Goal: Task Accomplishment & Management: Use online tool/utility

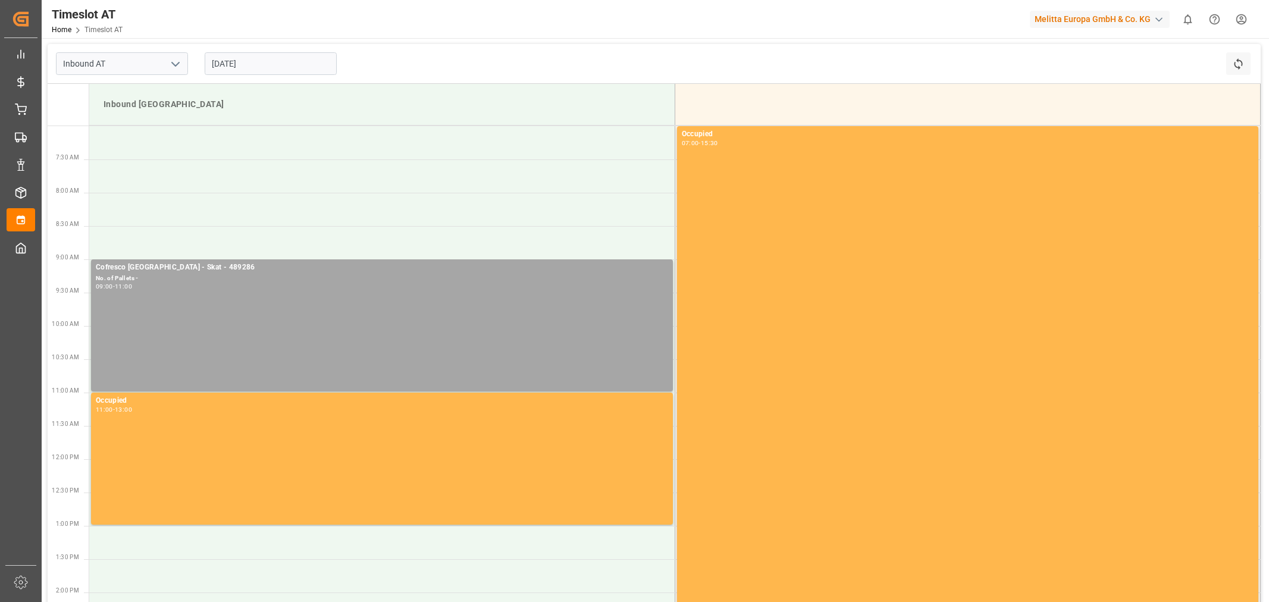
click at [284, 278] on div "No. of Pallets -" at bounding box center [382, 279] width 572 height 10
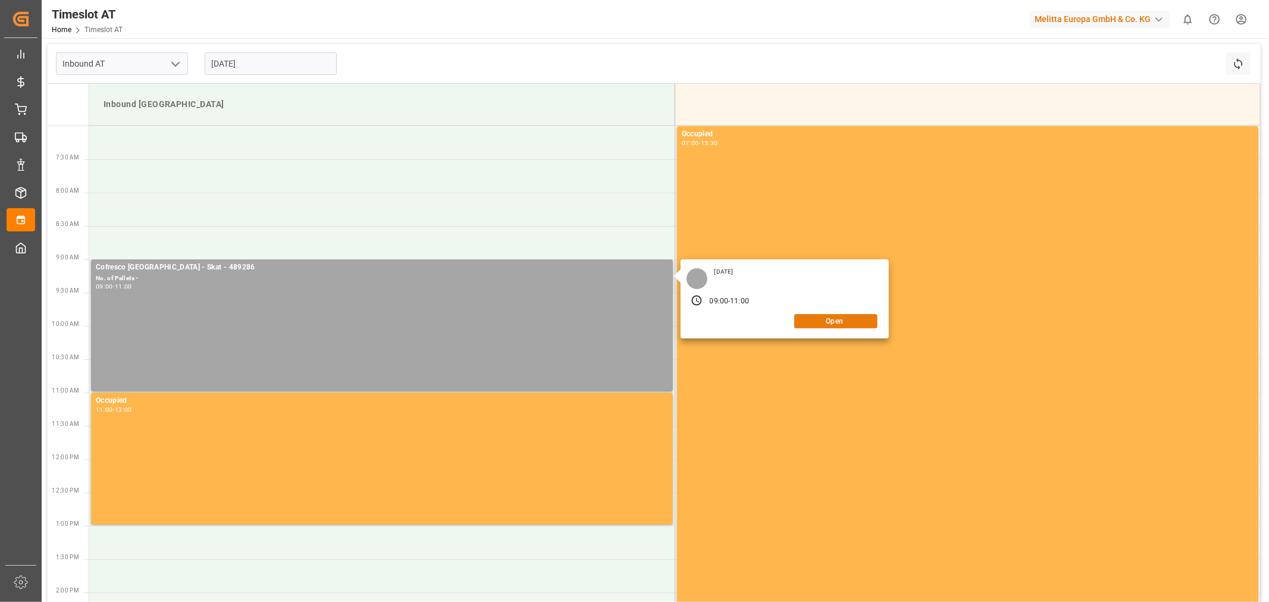
click at [826, 318] on button "Open" at bounding box center [835, 321] width 83 height 14
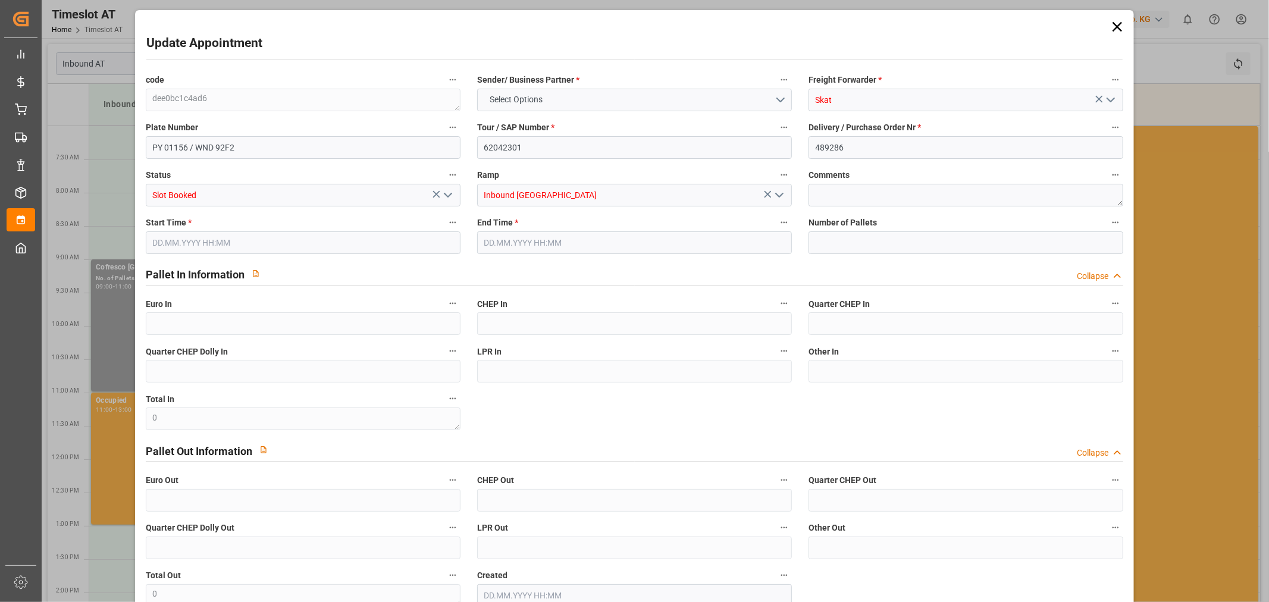
type input "0"
type input "[DATE] 09:00"
type input "[DATE] 11:00"
type input "[DATE] 12:05"
click at [552, 152] on input "62042301" at bounding box center [634, 147] width 315 height 23
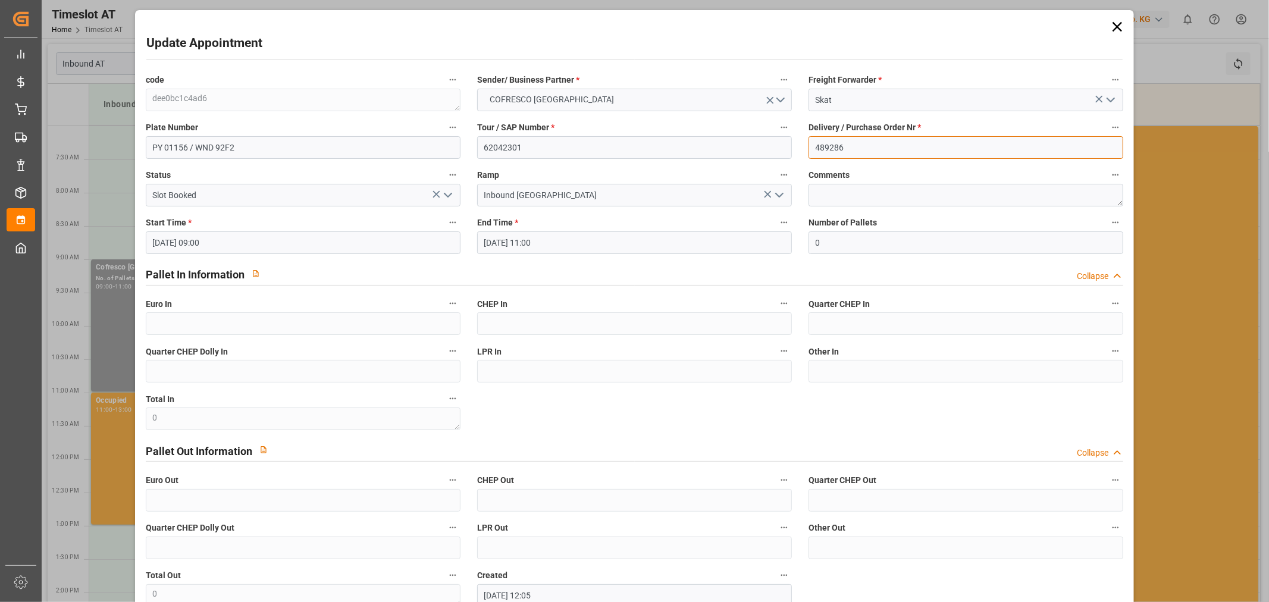
drag, startPoint x: 935, startPoint y: 140, endPoint x: 688, endPoint y: 128, distance: 247.7
click at [690, 128] on div "code dee0bc1c4ad6 Sender/ Business Partner * COFRESCO POLAND Freight Forwarder …" at bounding box center [634, 339] width 995 height 543
click at [1117, 21] on icon at bounding box center [1117, 26] width 17 height 17
